Goal: Check status: Check status

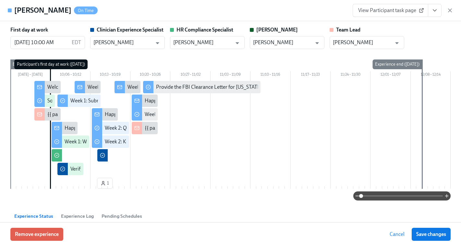
scroll to position [0, 4786]
click at [450, 11] on icon "button" at bounding box center [450, 10] width 6 height 6
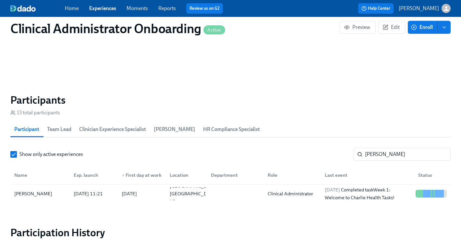
click at [106, 8] on link "Experiences" at bounding box center [102, 8] width 27 height 6
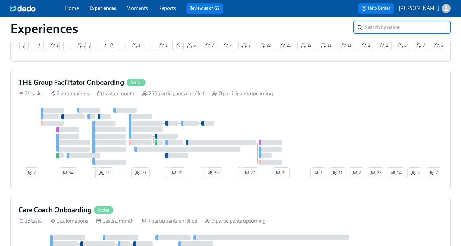
scroll to position [143, 0]
click at [335, 135] on div "2 34 2 23 29 4 20 2 35 1 27 14 27 2 2 2 11 1 31" at bounding box center [231, 143] width 424 height 73
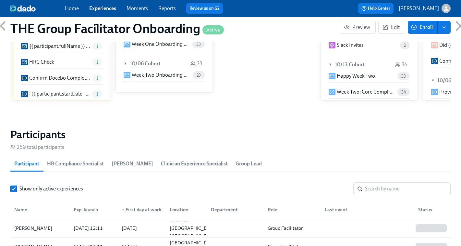
scroll to position [543, 0]
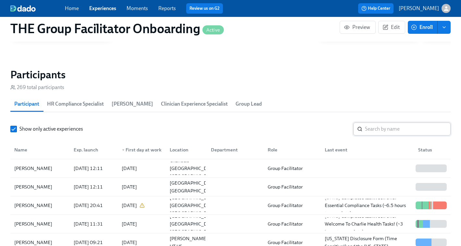
click at [373, 129] on input "search" at bounding box center [408, 128] width 86 height 13
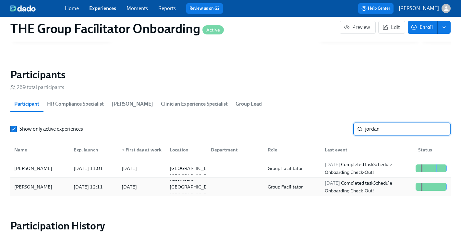
click at [376, 187] on div "[DATE] Completed task Schedule Onboarding Check-Out!" at bounding box center [367, 187] width 91 height 16
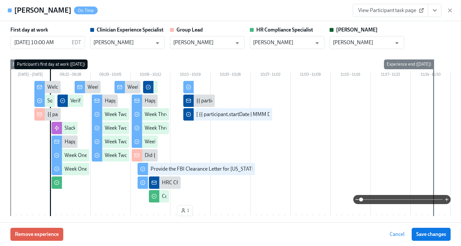
click at [433, 11] on icon "View task page" at bounding box center [435, 10] width 6 height 6
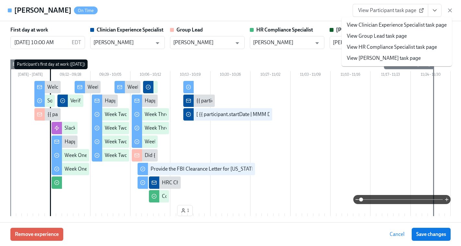
click at [390, 25] on link "View Clinician Experience Specialist task page" at bounding box center [397, 24] width 100 height 7
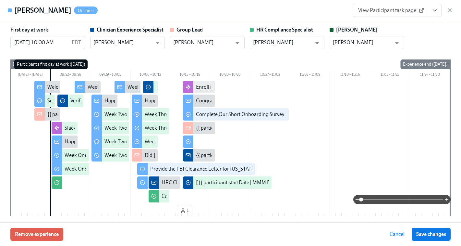
scroll to position [0, 9402]
click at [450, 10] on icon "button" at bounding box center [450, 10] width 3 height 3
click at [448, 10] on icon "button" at bounding box center [446, 8] width 5 height 5
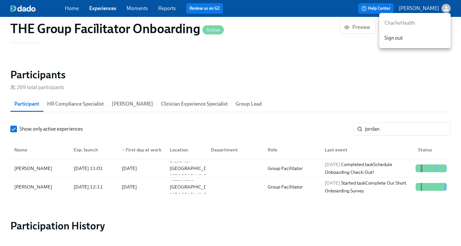
click at [393, 130] on div at bounding box center [230, 123] width 461 height 246
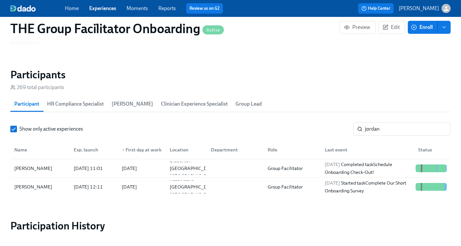
click at [393, 130] on input "jordan" at bounding box center [408, 128] width 86 height 13
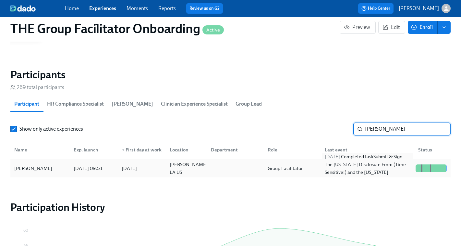
type input "[PERSON_NAME]"
click at [371, 175] on div "[DATE] Completed task Submit & Sign The [US_STATE] Disclosure Form (Time Sensit…" at bounding box center [367, 168] width 91 height 31
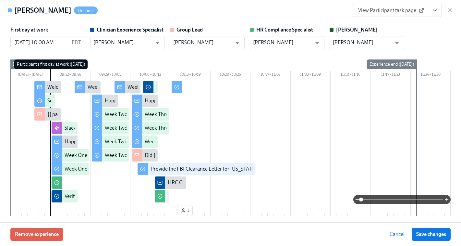
click at [434, 10] on icon "View task page" at bounding box center [434, 11] width 3 height 2
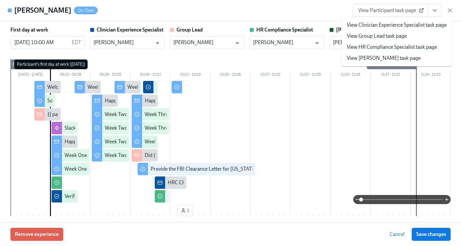
click at [402, 27] on link "View Clinician Experience Specialist task page" at bounding box center [397, 24] width 100 height 7
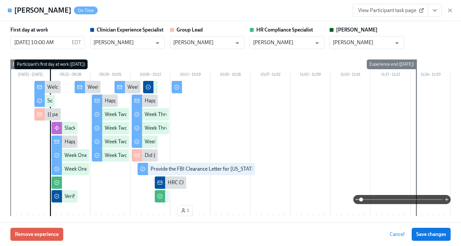
click at [366, 11] on span "View Participant task page" at bounding box center [390, 10] width 65 height 6
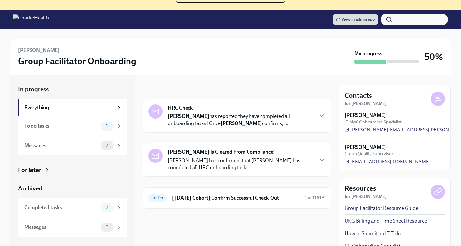
scroll to position [73, 0]
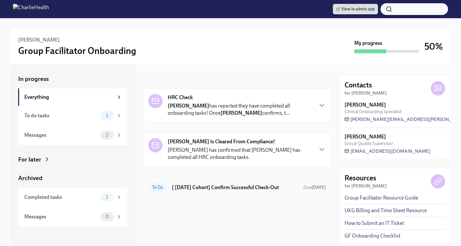
click at [209, 191] on h6 "[ Sep 22nd Cohort] Confirm Successful Check-Out" at bounding box center [235, 187] width 126 height 7
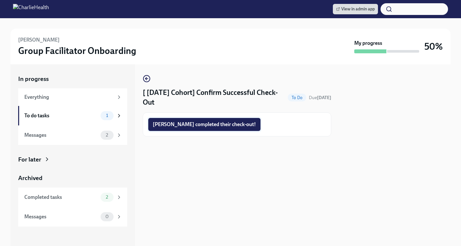
click at [170, 123] on span "Jordan completed their check-out!" at bounding box center [204, 124] width 103 height 6
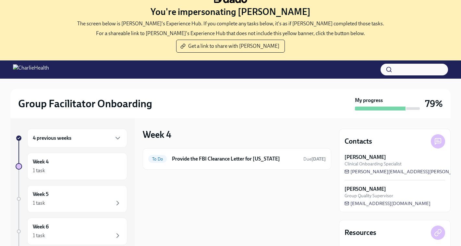
scroll to position [26, 0]
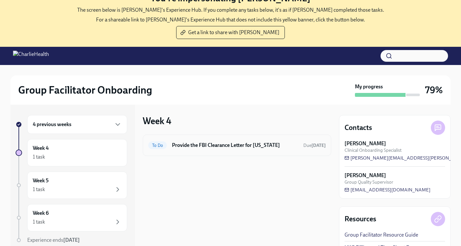
click at [254, 146] on h6 "Provide the FBI Clearance Letter for [US_STATE]" at bounding box center [235, 145] width 126 height 7
